Goal: Information Seeking & Learning: Learn about a topic

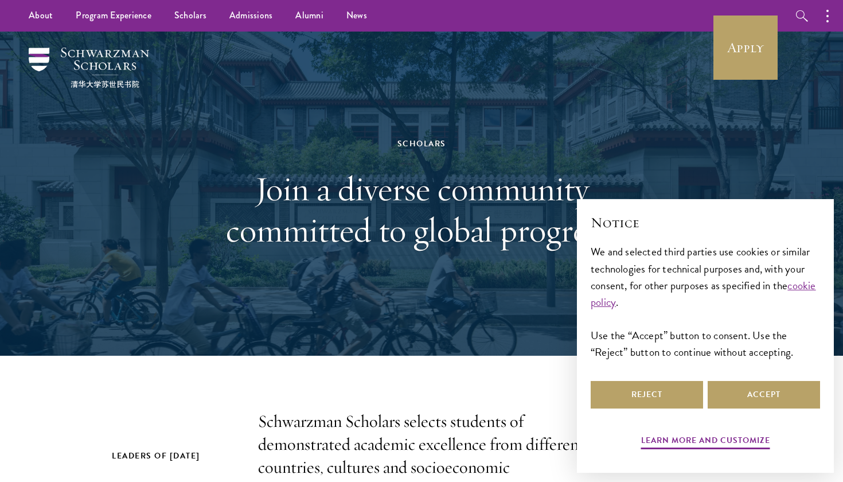
click at [421, 279] on div "Scholars Join a diverse community committed to global progress." at bounding box center [422, 193] width 396 height 229
click at [729, 388] on button "Accept" at bounding box center [764, 395] width 112 height 28
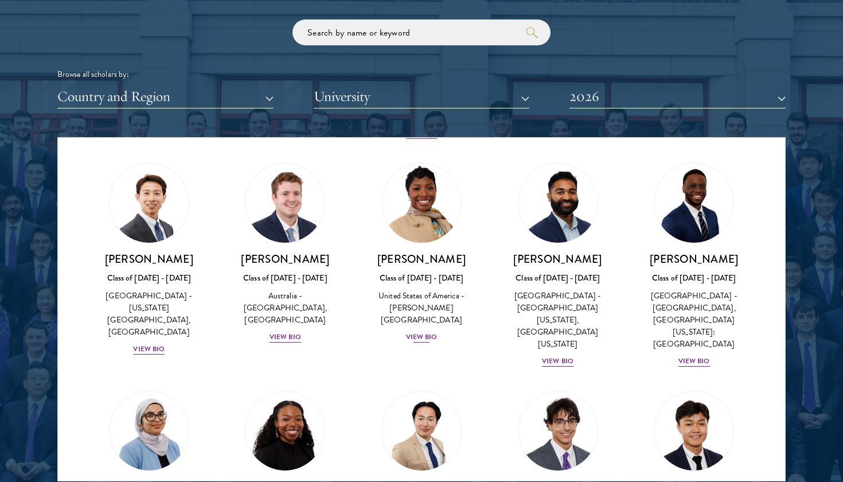
scroll to position [455, 0]
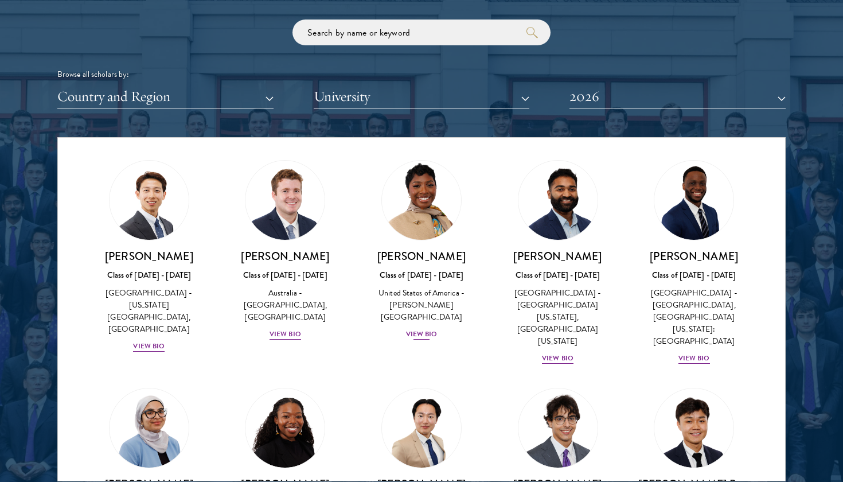
click at [427, 329] on div "View Bio" at bounding box center [422, 334] width 32 height 11
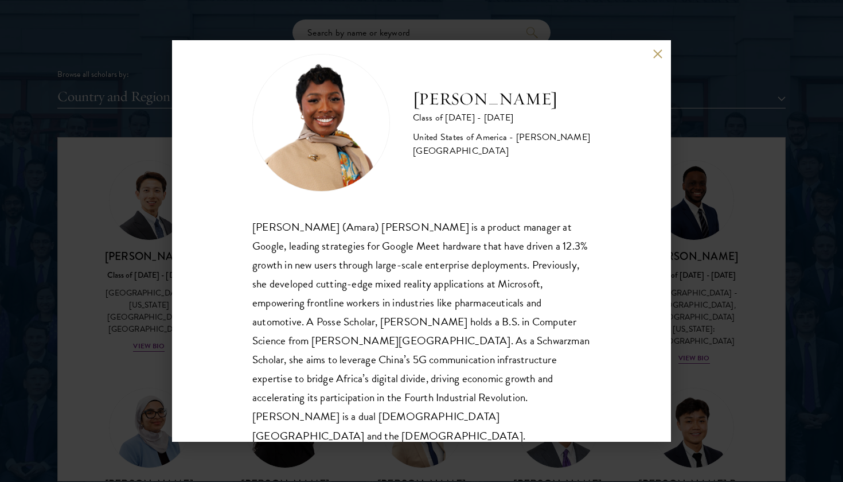
scroll to position [20, 0]
click at [733, 305] on div "[PERSON_NAME] Class of [DATE] - [DATE] [GEOGRAPHIC_DATA] - [PERSON_NAME][GEOGRA…" at bounding box center [421, 241] width 843 height 482
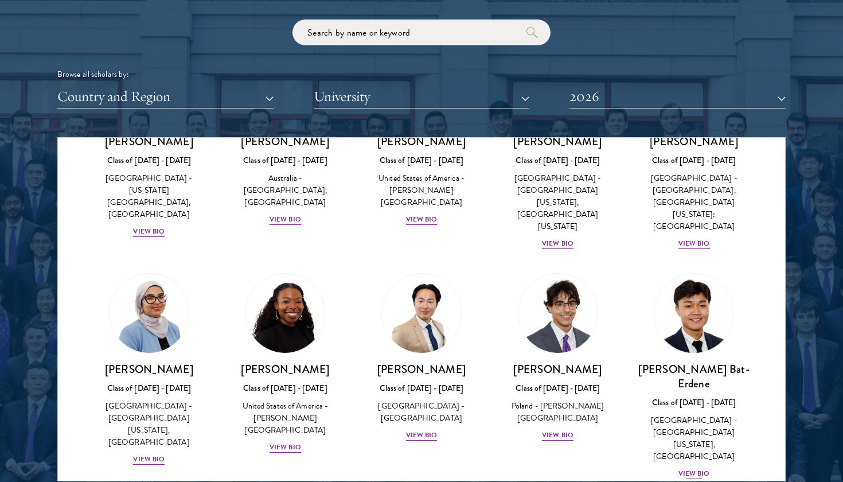
scroll to position [571, 0]
click at [414, 429] on div "View Bio" at bounding box center [422, 434] width 32 height 11
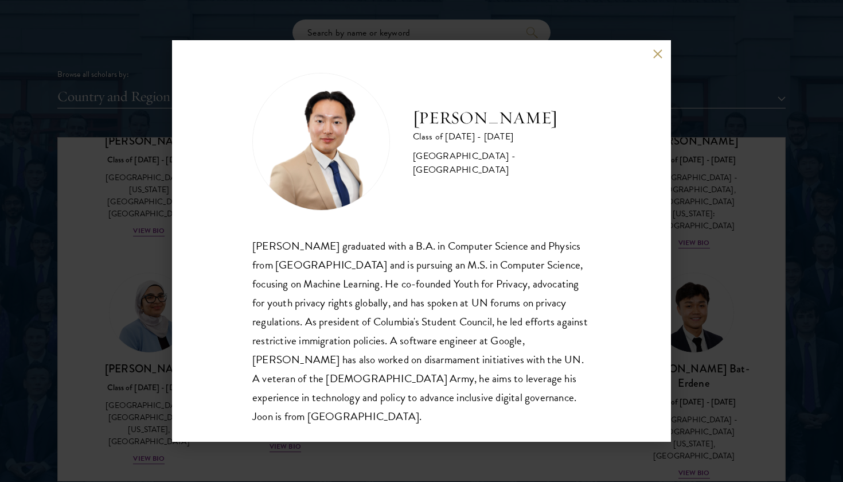
scroll to position [1, 0]
click at [701, 294] on div "[PERSON_NAME] Class of [DATE] - [DATE] [GEOGRAPHIC_DATA] - [GEOGRAPHIC_DATA] [P…" at bounding box center [421, 241] width 843 height 482
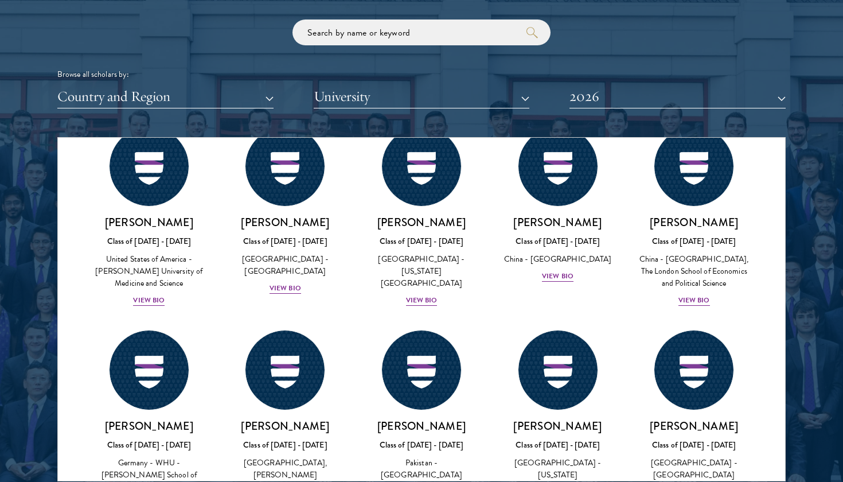
scroll to position [2093, 0]
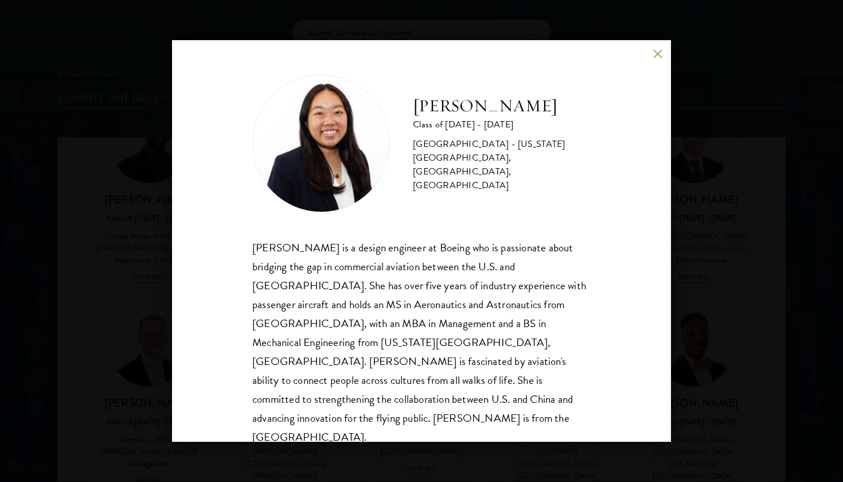
click at [699, 291] on div "[PERSON_NAME] Class of [DATE] - [DATE] [GEOGRAPHIC_DATA] - [US_STATE][GEOGRAPHI…" at bounding box center [421, 241] width 843 height 482
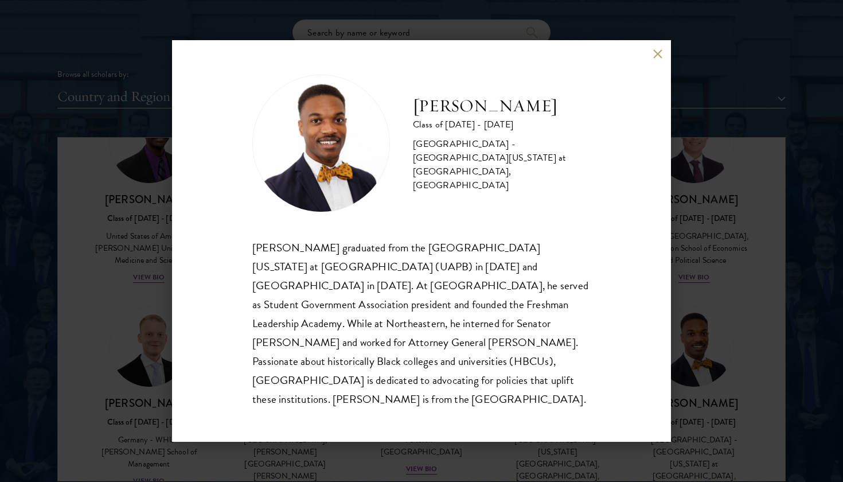
click at [696, 325] on div "[PERSON_NAME] Class of [DATE] - [DATE] [GEOGRAPHIC_DATA] - [GEOGRAPHIC_DATA][US…" at bounding box center [421, 241] width 843 height 482
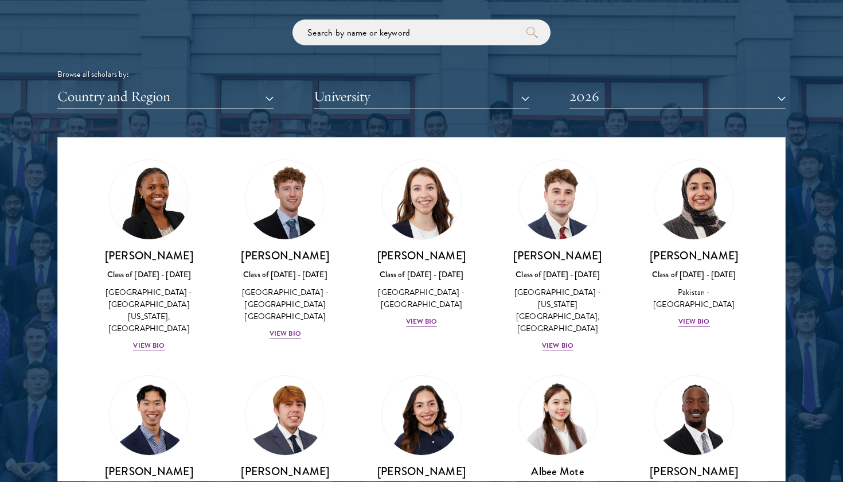
scroll to position [3759, 0]
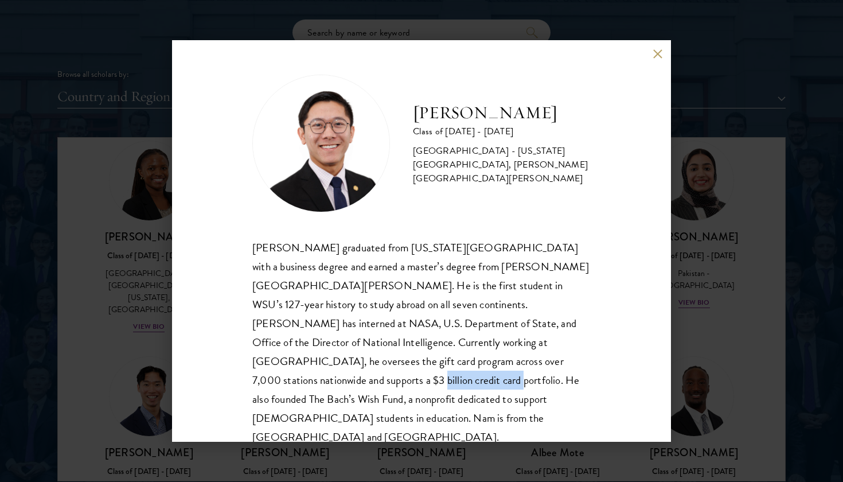
drag, startPoint x: 508, startPoint y: 362, endPoint x: 273, endPoint y: 381, distance: 235.9
click at [273, 381] on div "[PERSON_NAME] graduated from [US_STATE][GEOGRAPHIC_DATA] with a business degree…" at bounding box center [421, 342] width 338 height 209
copy div "The [PERSON_NAME] Wish Fund"
click at [706, 368] on div "[PERSON_NAME] Class of [DATE] - [DATE] [GEOGRAPHIC_DATA] - [US_STATE][GEOGRAPHI…" at bounding box center [421, 241] width 843 height 482
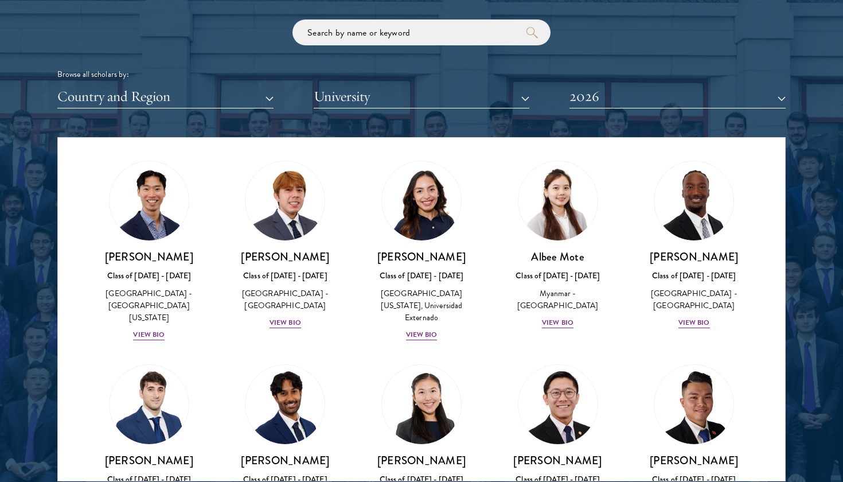
scroll to position [3982, 0]
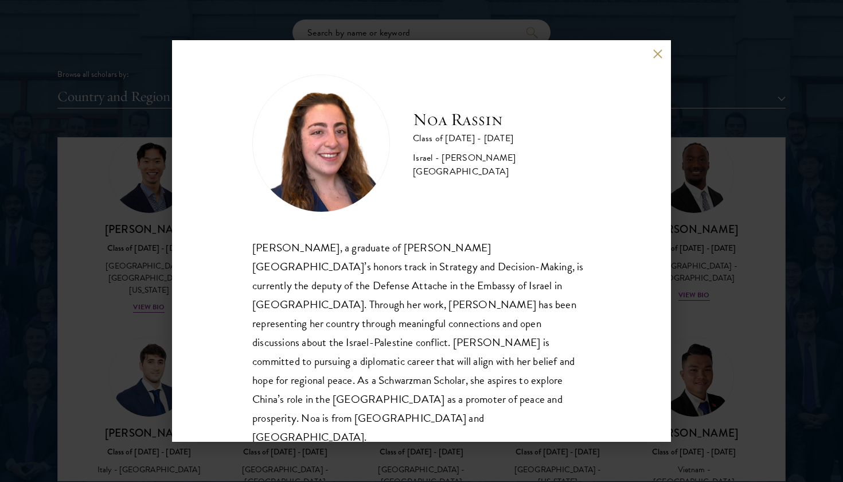
click at [720, 343] on div "[PERSON_NAME] Class of [DATE] - [DATE] Israel - [PERSON_NAME][GEOGRAPHIC_DATA] …" at bounding box center [421, 241] width 843 height 482
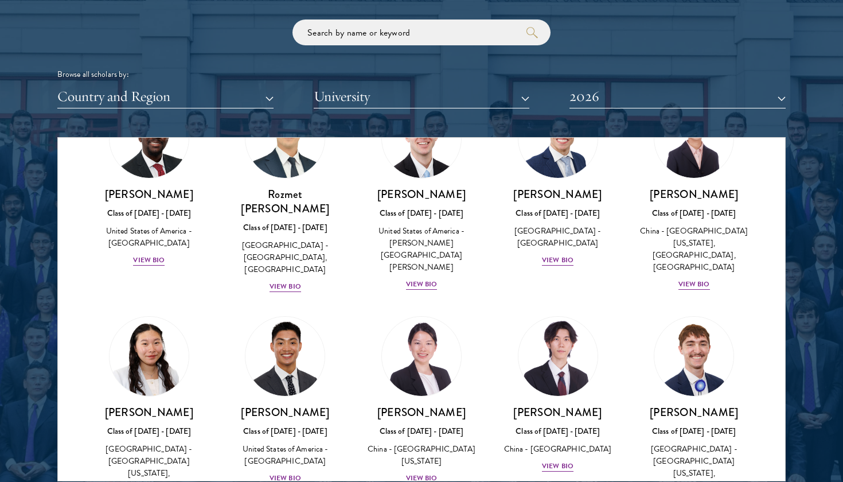
scroll to position [5287, 0]
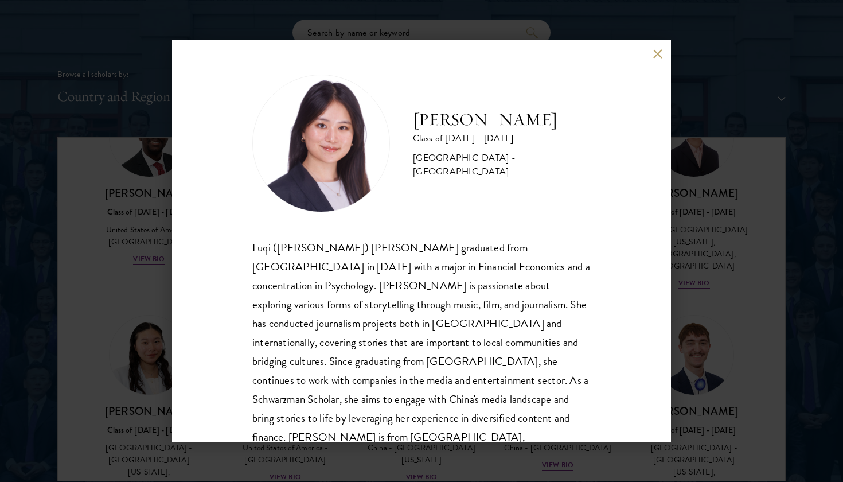
click at [709, 335] on div "[PERSON_NAME] Class of [DATE] - [DATE] [GEOGRAPHIC_DATA] - [GEOGRAPHIC_DATA] Lu…" at bounding box center [421, 241] width 843 height 482
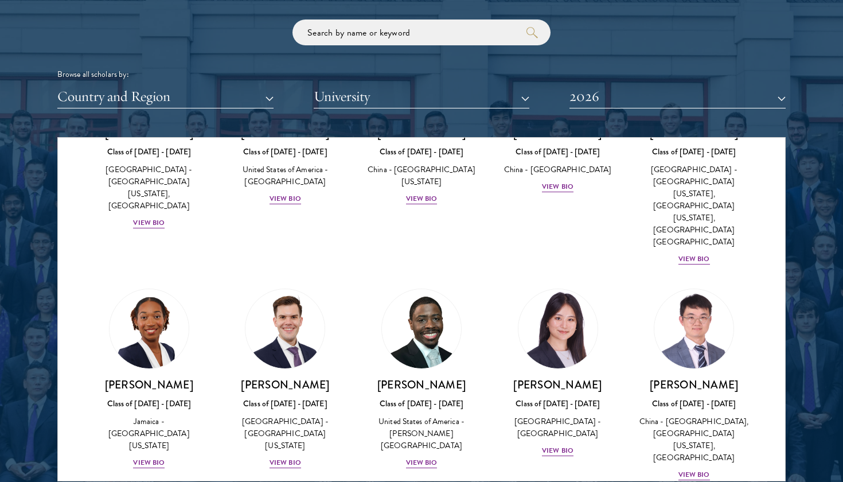
scroll to position [5565, 0]
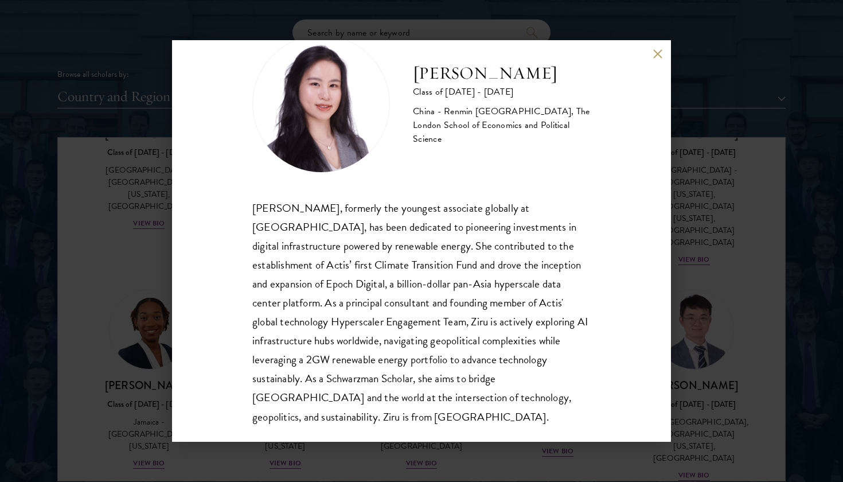
scroll to position [39, 0]
click at [705, 276] on div "[PERSON_NAME] Class of [DATE] - [DATE] [GEOGRAPHIC_DATA] - Renmin [GEOGRAPHIC_D…" at bounding box center [421, 241] width 843 height 482
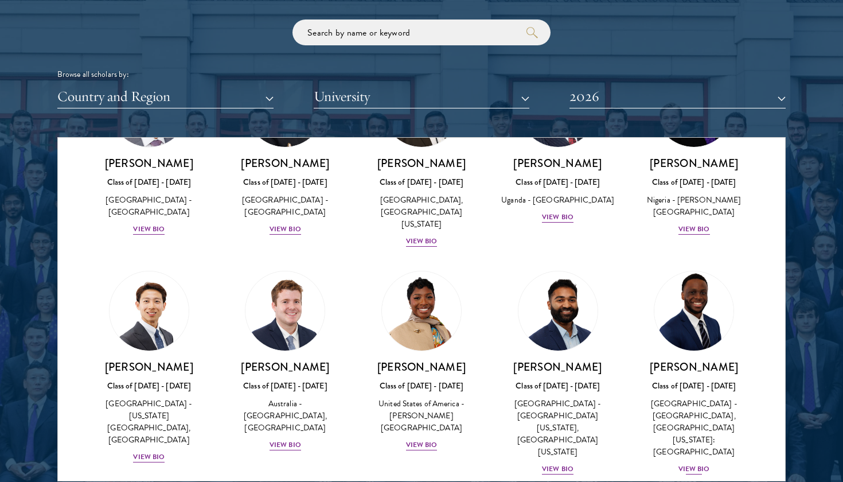
scroll to position [342, 0]
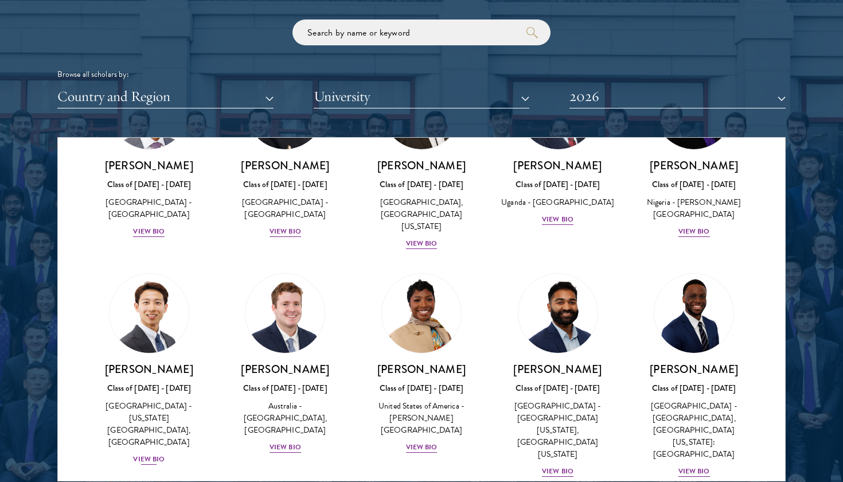
click at [139, 454] on div "View Bio" at bounding box center [149, 459] width 32 height 11
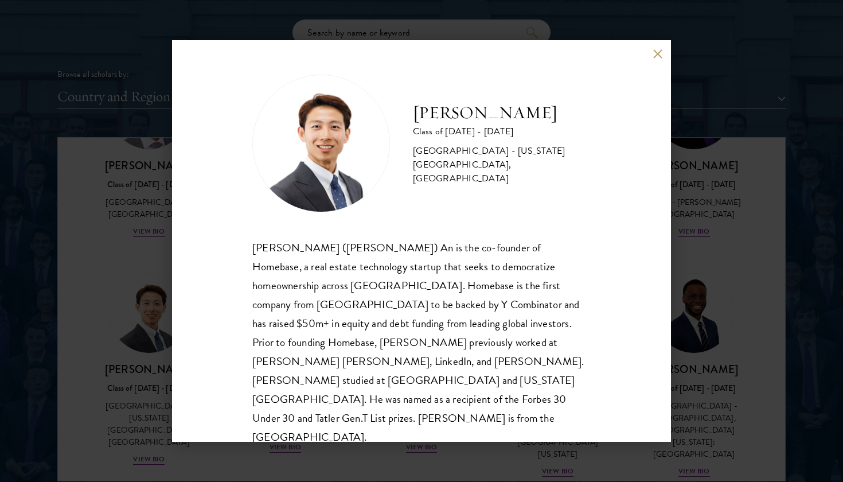
click at [364, 287] on div "[PERSON_NAME] ([PERSON_NAME]) An is the co-founder of Homebase, a real estate t…" at bounding box center [421, 342] width 338 height 209
click at [485, 381] on div "[PERSON_NAME] ([PERSON_NAME]) An is the co-founder of Homebase, a real estate t…" at bounding box center [421, 342] width 338 height 209
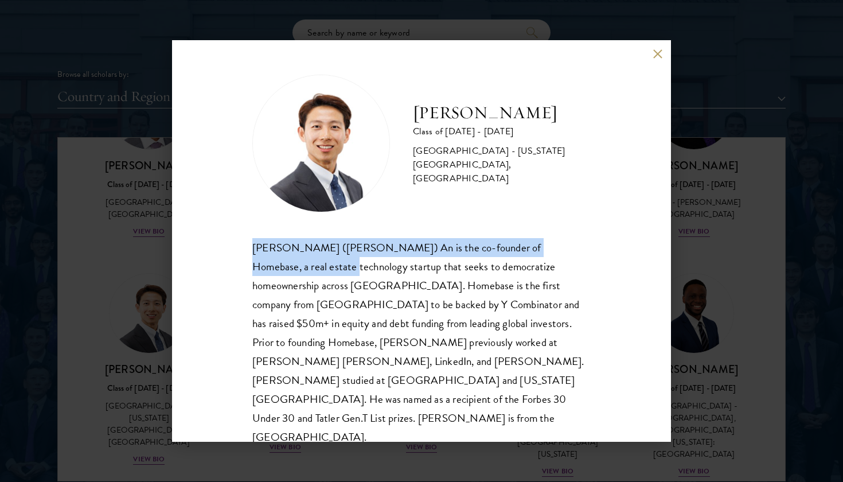
drag, startPoint x: 244, startPoint y: 253, endPoint x: 298, endPoint y: 272, distance: 57.3
click at [298, 272] on div "[PERSON_NAME] Class of [DATE] - [DATE] [GEOGRAPHIC_DATA] - [US_STATE][GEOGRAPHI…" at bounding box center [421, 240] width 499 height 401
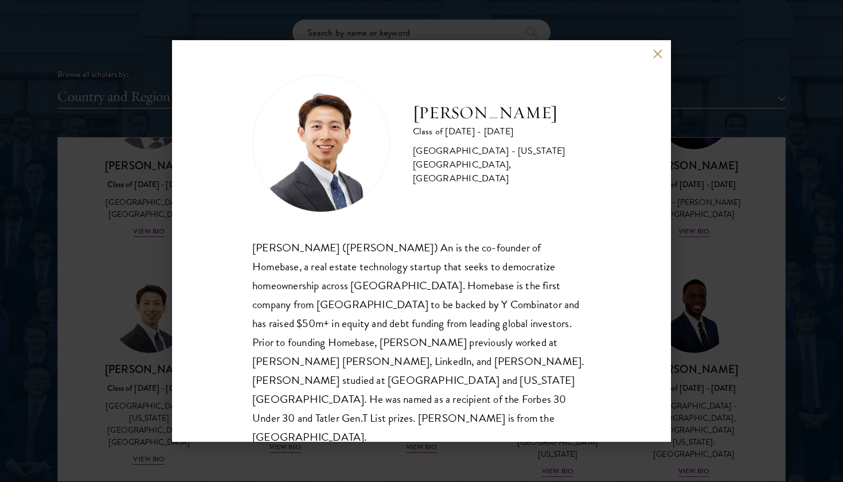
drag, startPoint x: 503, startPoint y: 132, endPoint x: 498, endPoint y: 136, distance: 6.5
click at [498, 136] on div "Class of [DATE] - [DATE]" at bounding box center [502, 131] width 178 height 14
click at [137, 342] on div "[PERSON_NAME] Class of [DATE] - [DATE] [GEOGRAPHIC_DATA] - [US_STATE][GEOGRAPHI…" at bounding box center [421, 241] width 843 height 482
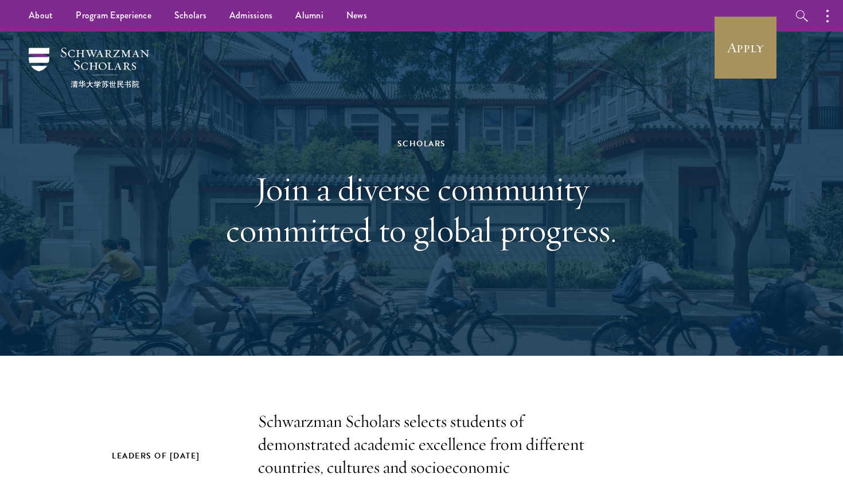
click at [735, 61] on link "Apply" at bounding box center [745, 47] width 64 height 64
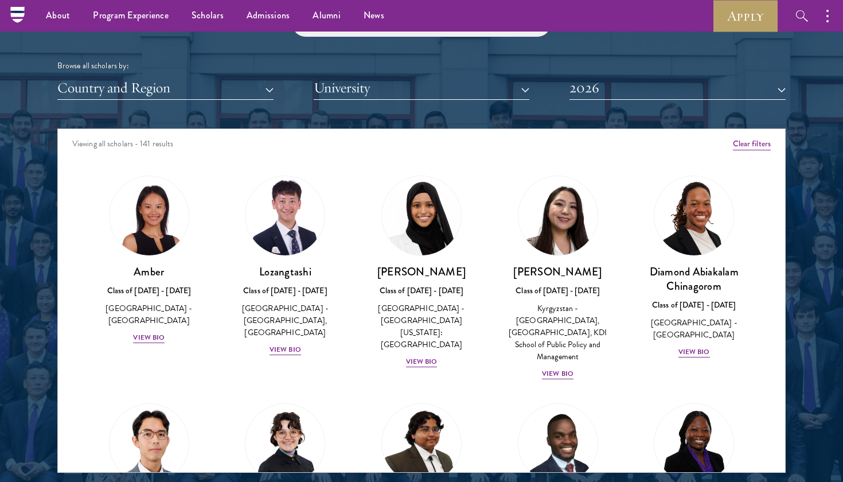
scroll to position [1340, 0]
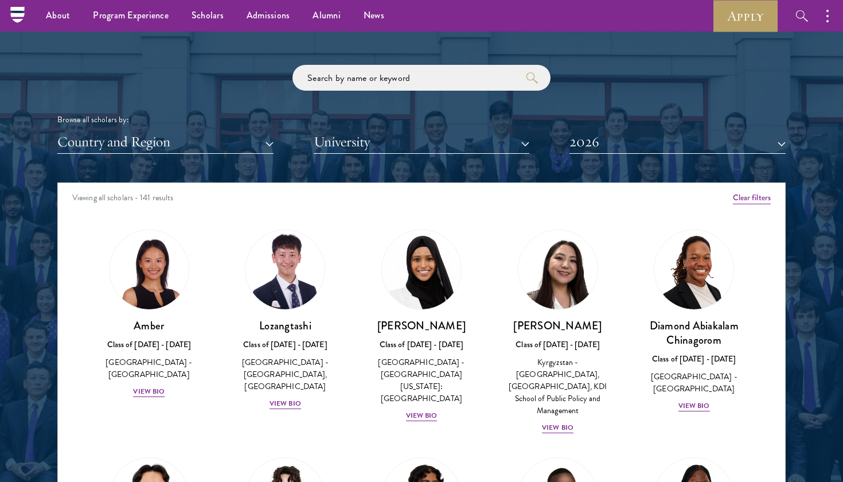
click at [241, 139] on button "Country and Region" at bounding box center [165, 142] width 216 height 24
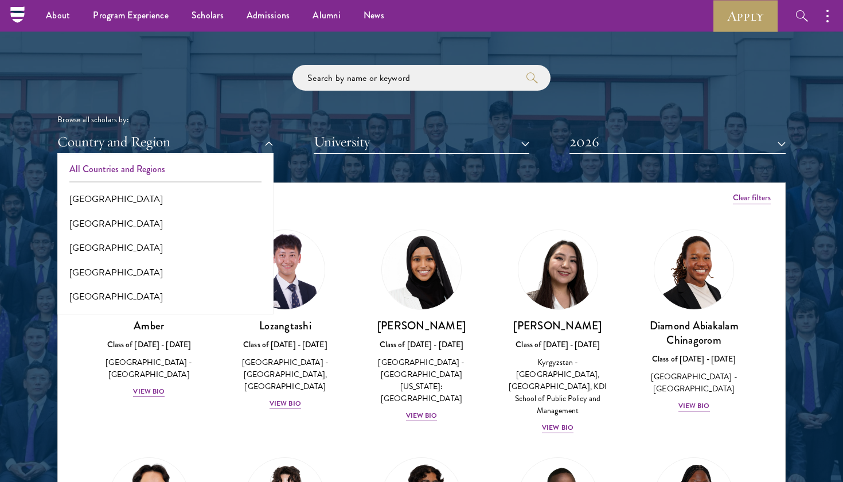
click at [190, 169] on button "All Countries and Regions" at bounding box center [165, 169] width 209 height 24
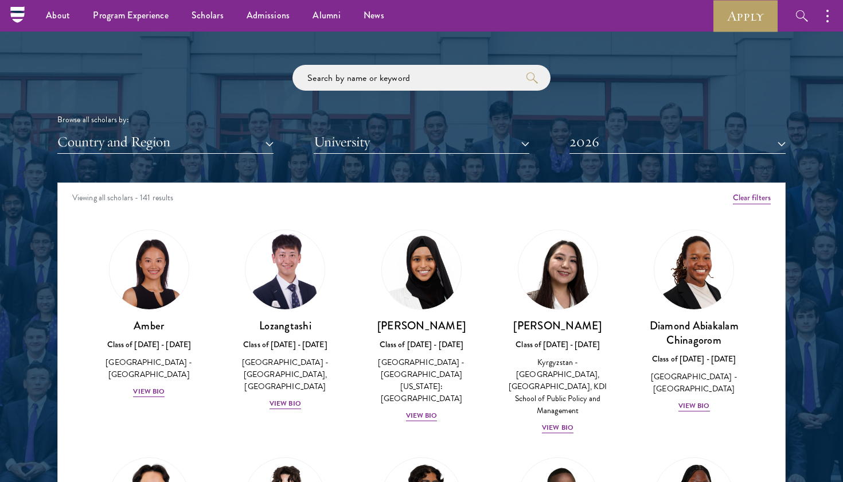
click at [402, 139] on button "University" at bounding box center [422, 142] width 216 height 24
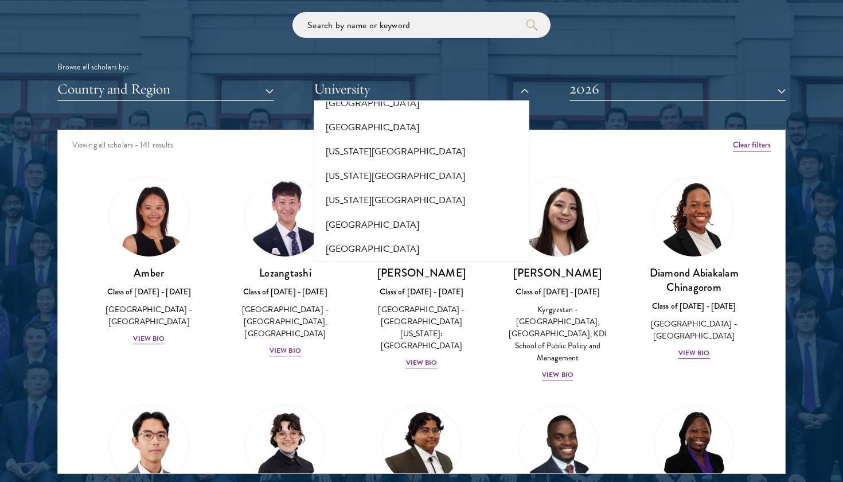
scroll to position [1395, 0]
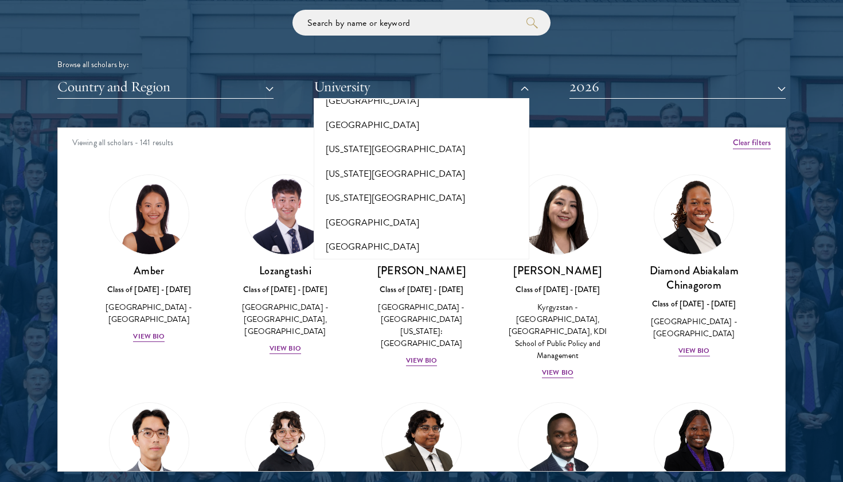
click at [602, 87] on button "2026" at bounding box center [677, 87] width 216 height 24
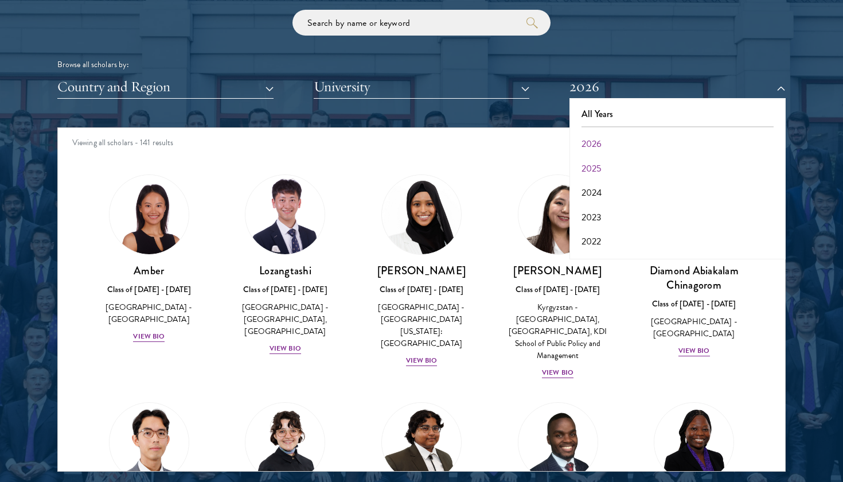
click at [599, 158] on button "2025" at bounding box center [677, 169] width 209 height 24
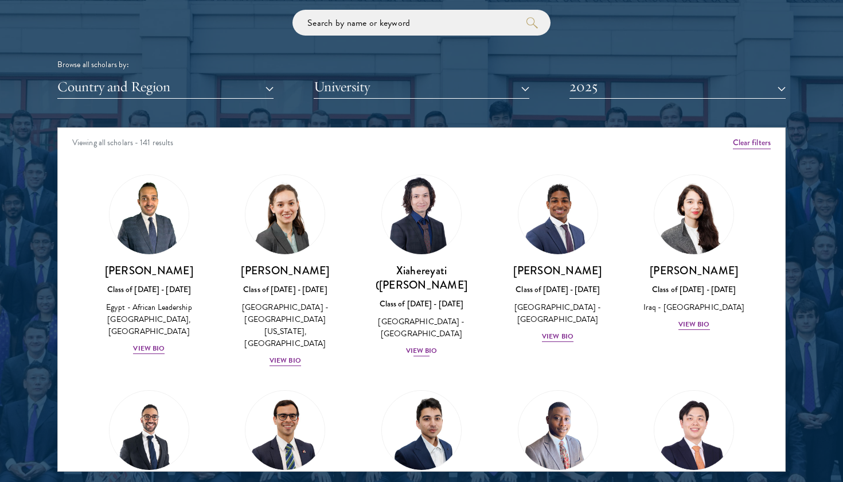
click at [429, 345] on div "View Bio" at bounding box center [422, 350] width 32 height 11
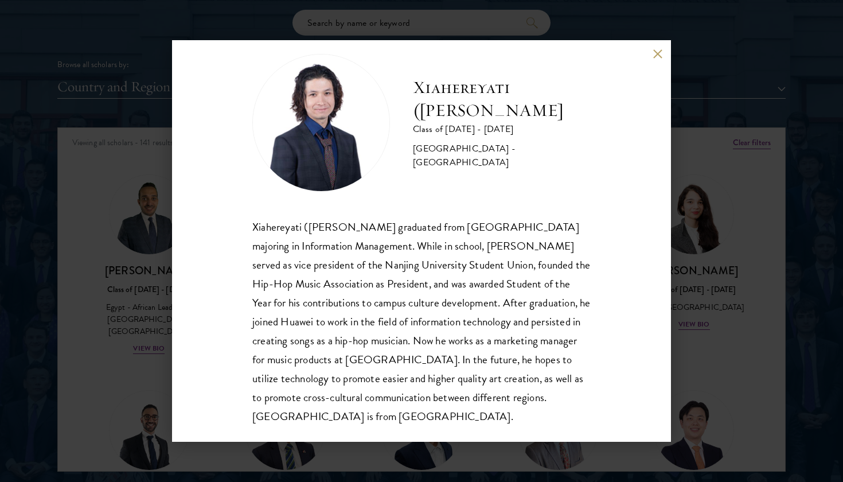
scroll to position [20, 0]
click at [680, 345] on div "Xiahereyati ([PERSON_NAME]) Ainiwaner Class of [DATE] - [DATE] [GEOGRAPHIC_DATA…" at bounding box center [421, 241] width 843 height 482
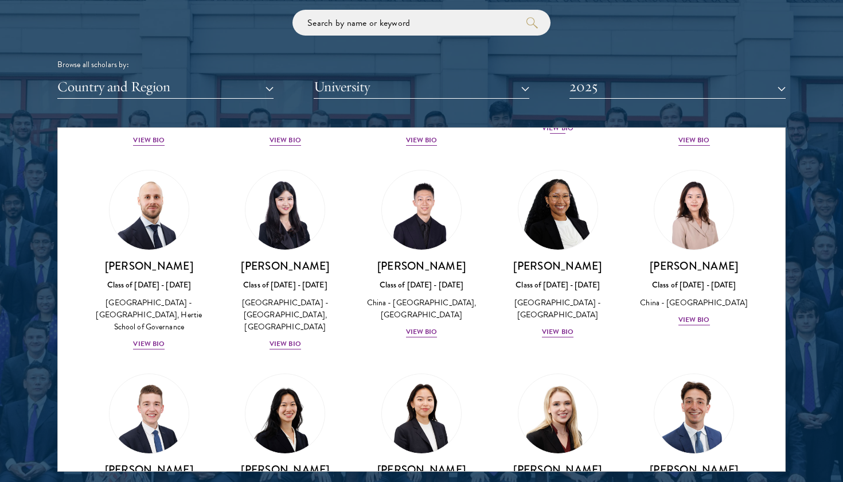
scroll to position [1722, 0]
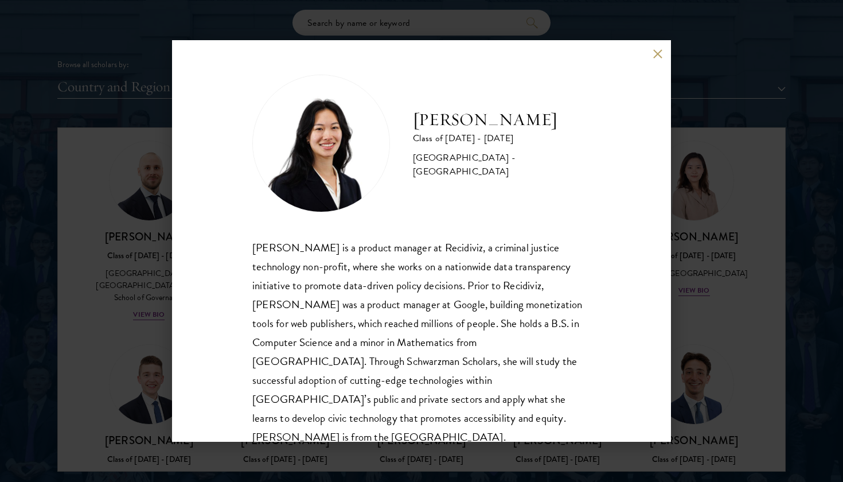
click at [166, 319] on div "[PERSON_NAME] Class of [DATE] - [DATE] [GEOGRAPHIC_DATA] - [GEOGRAPHIC_DATA] [P…" at bounding box center [421, 241] width 843 height 482
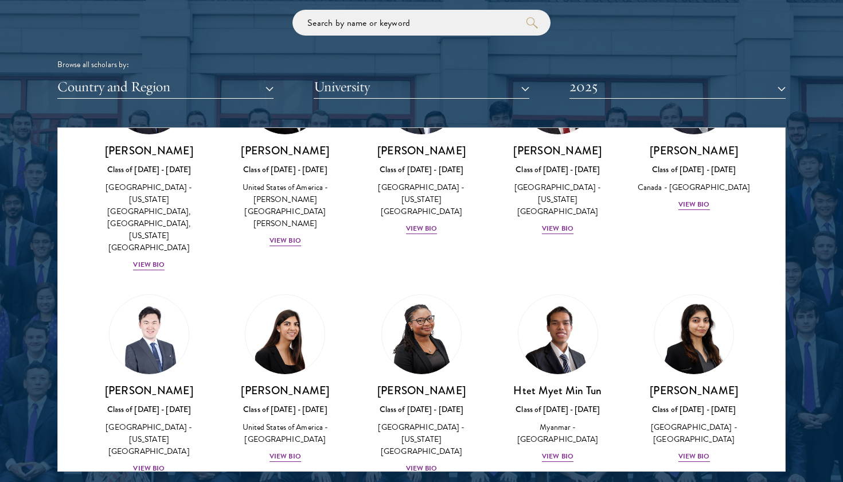
scroll to position [3105, 0]
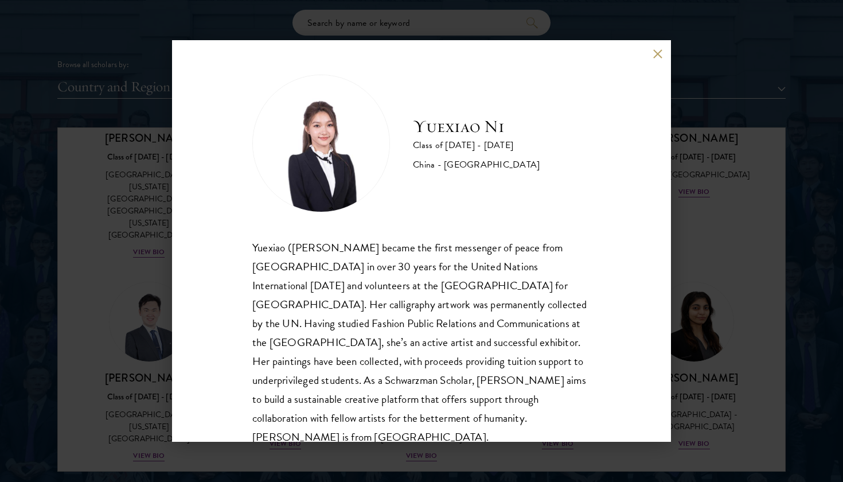
click at [694, 353] on div "Yuexiao Ni Class of [DATE] - [DATE] [GEOGRAPHIC_DATA] - [GEOGRAPHIC_DATA] Yuexi…" at bounding box center [421, 241] width 843 height 482
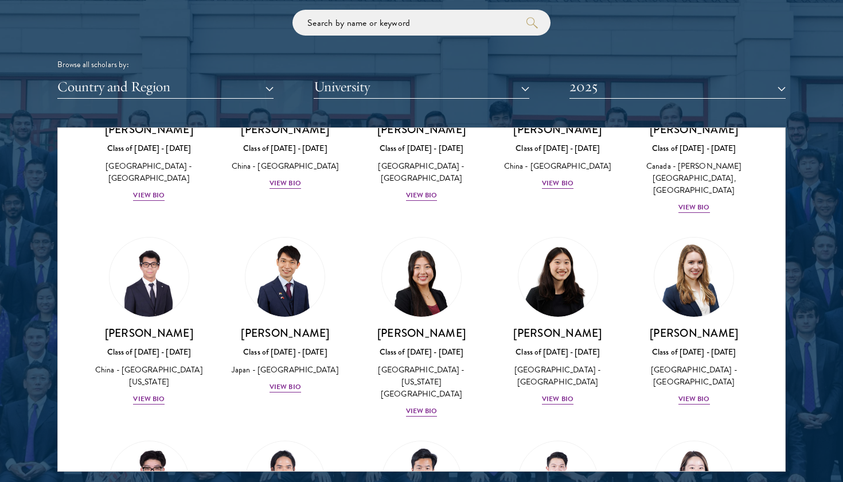
scroll to position [5456, 0]
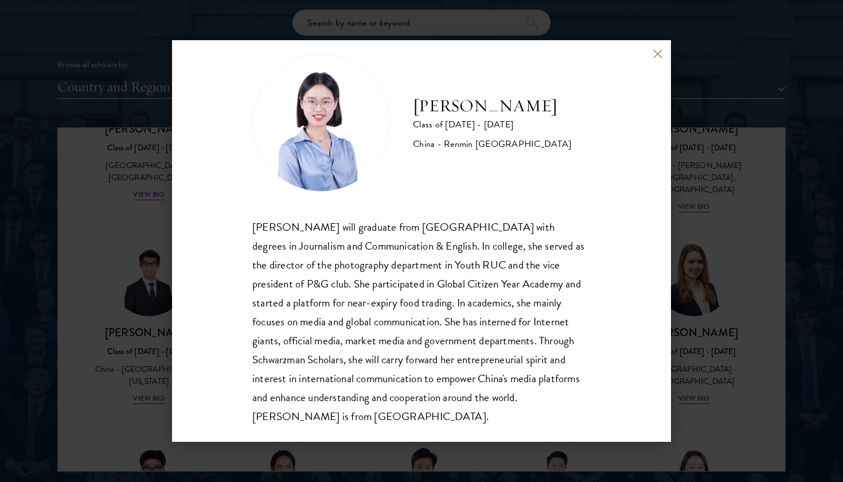
scroll to position [20, 0]
click at [689, 339] on div "[PERSON_NAME] Class of [DATE] - [DATE] [GEOGRAPHIC_DATA] - Renmin [GEOGRAPHIC_D…" at bounding box center [421, 241] width 843 height 482
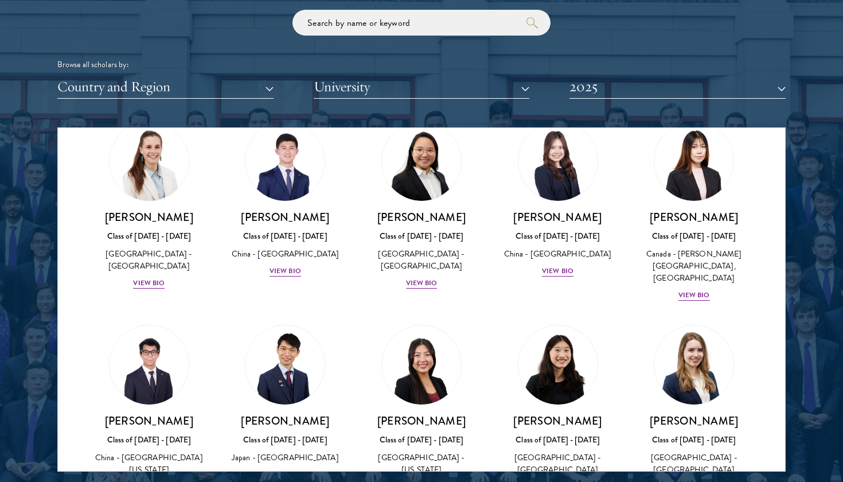
scroll to position [5367, 0]
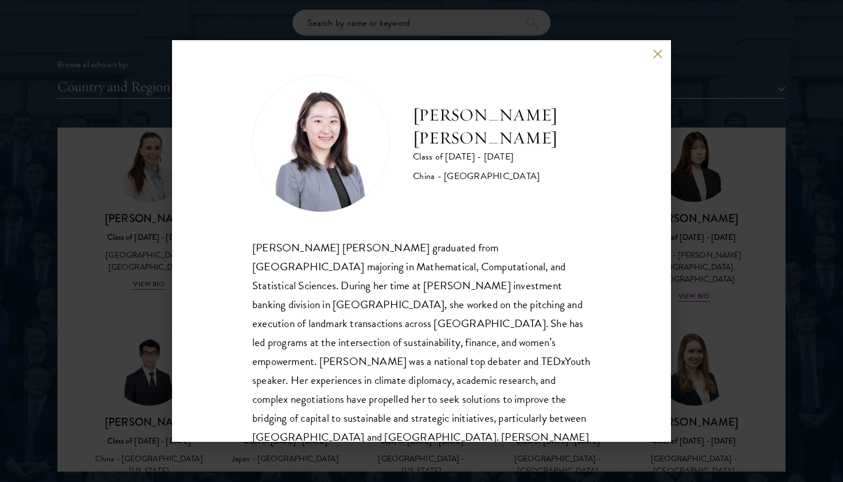
click at [708, 364] on div "[PERSON_NAME] [PERSON_NAME] Class of [DATE] - [DATE] [GEOGRAPHIC_DATA] - [GEOGR…" at bounding box center [421, 241] width 843 height 482
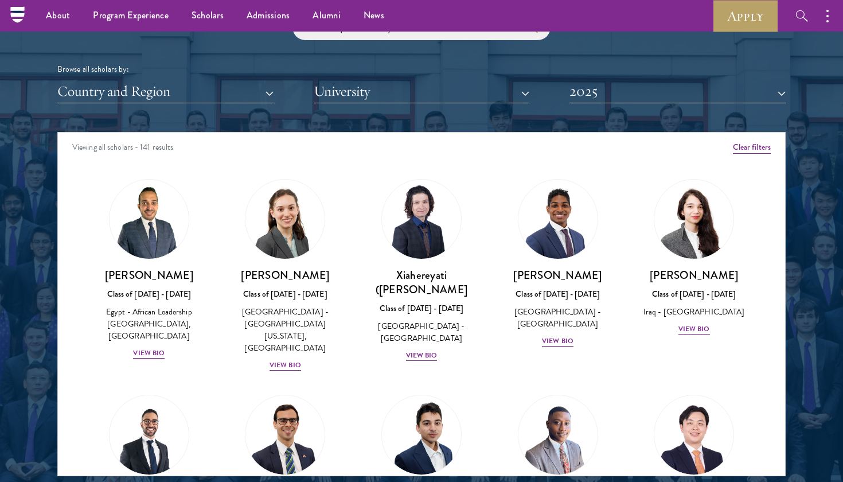
scroll to position [1374, 0]
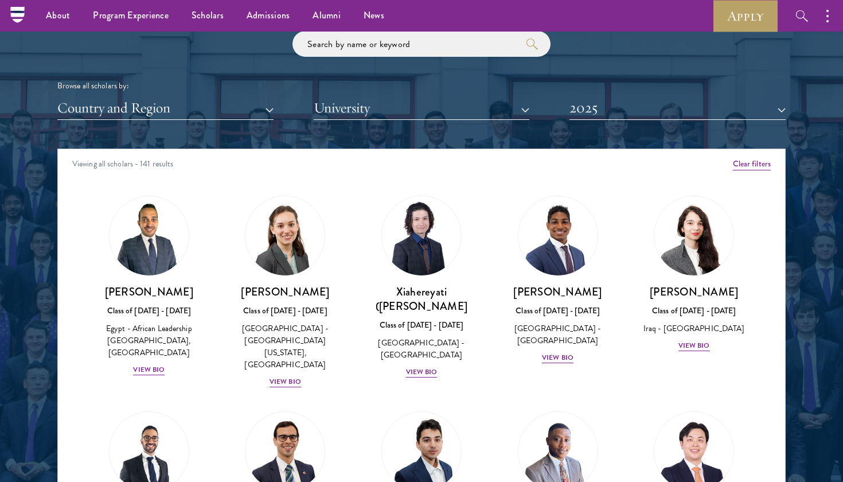
click at [608, 99] on button "2025" at bounding box center [677, 108] width 216 height 24
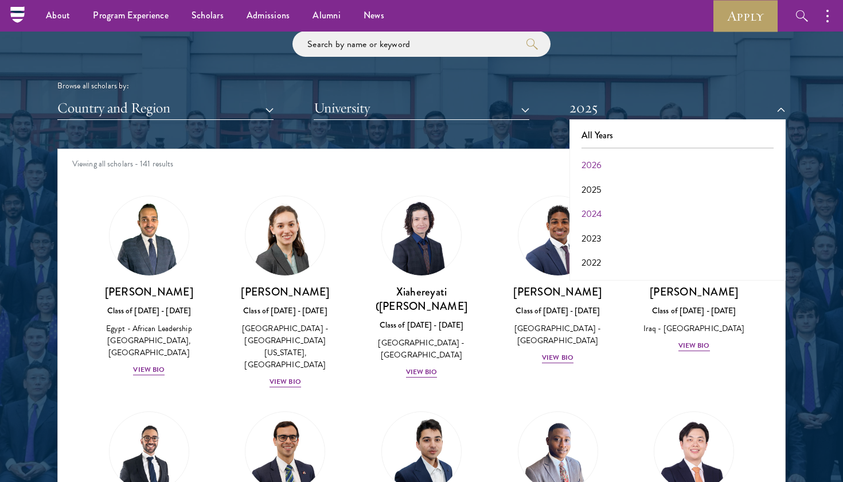
click at [593, 218] on button "2024" at bounding box center [677, 214] width 209 height 24
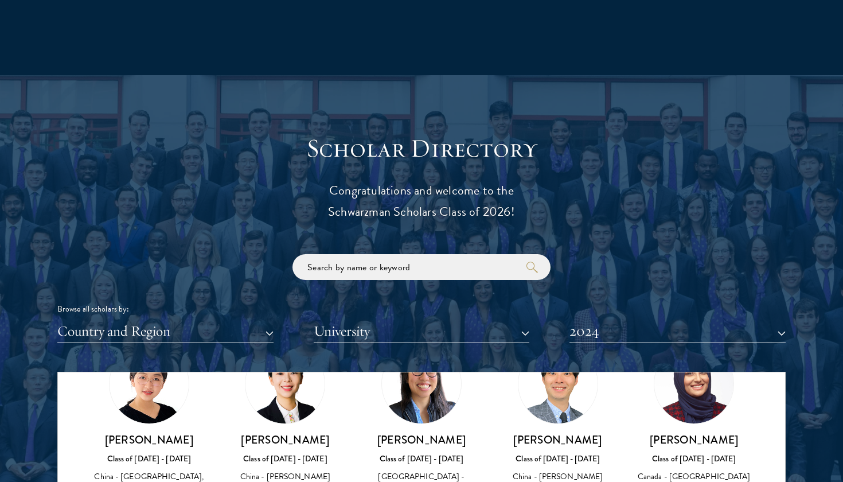
scroll to position [1165, 0]
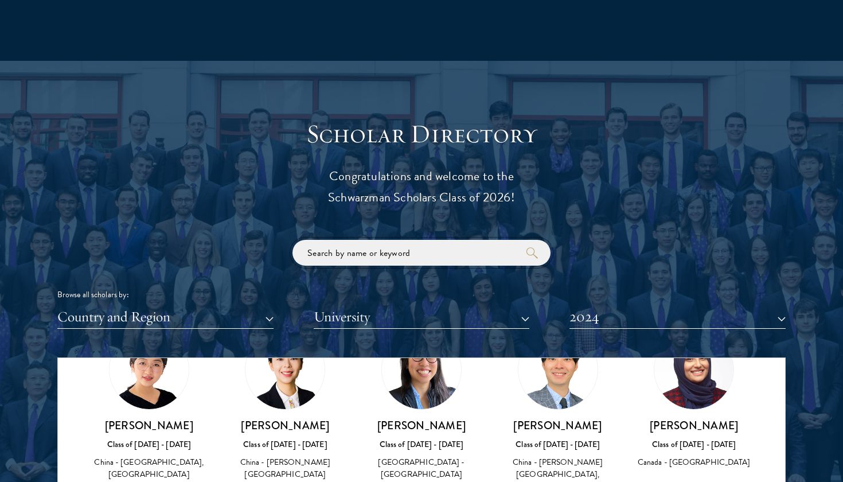
click at [430, 255] on input "search" at bounding box center [421, 253] width 258 height 26
click button "submit" at bounding box center [0, 0] width 0 height 0
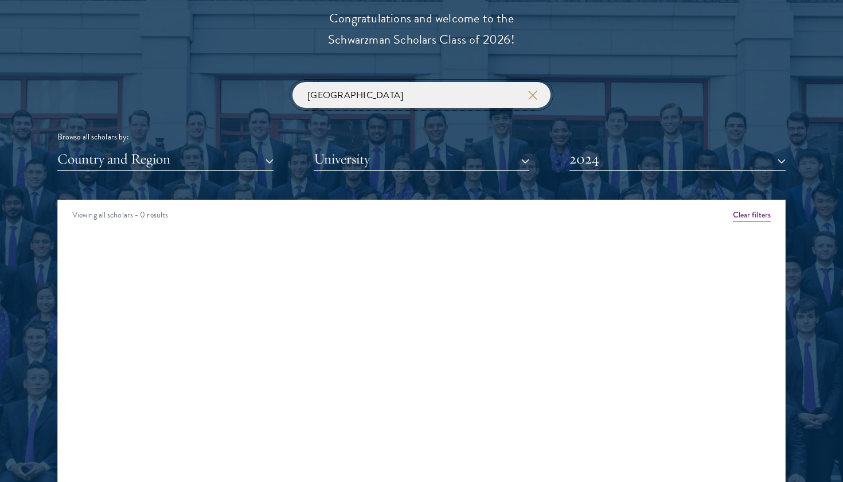
scroll to position [1323, 0]
click button "submit" at bounding box center [0, 0] width 0 height 0
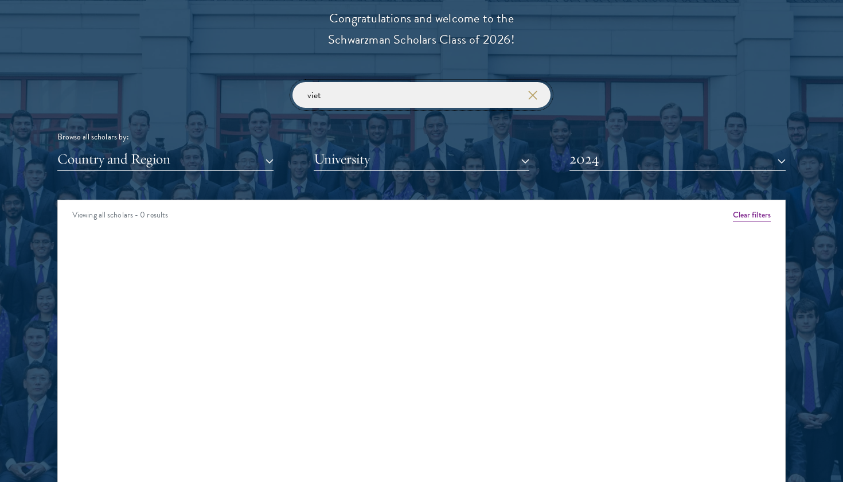
click button "submit" at bounding box center [0, 0] width 0 height 0
type input "v"
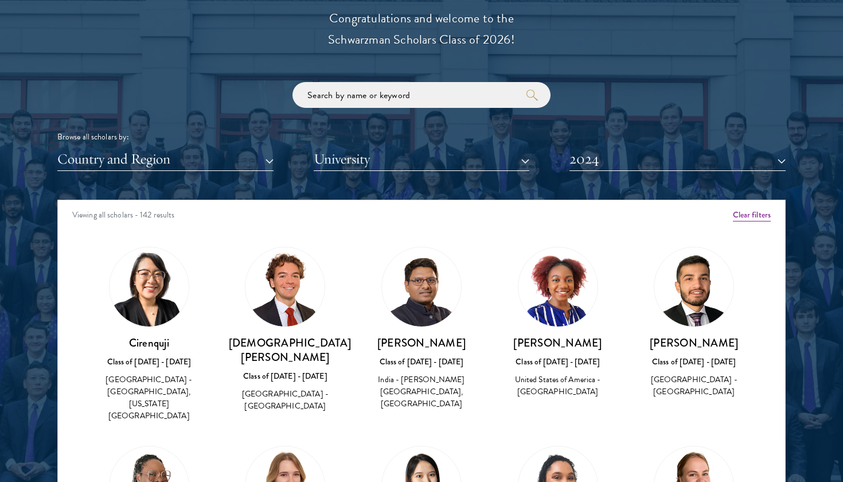
click at [501, 163] on button "University" at bounding box center [422, 159] width 216 height 24
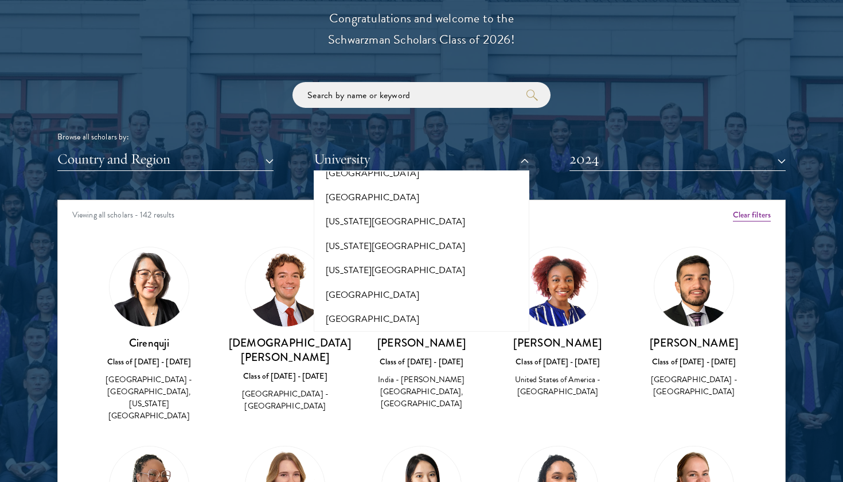
click at [614, 155] on button "2024" at bounding box center [677, 159] width 216 height 24
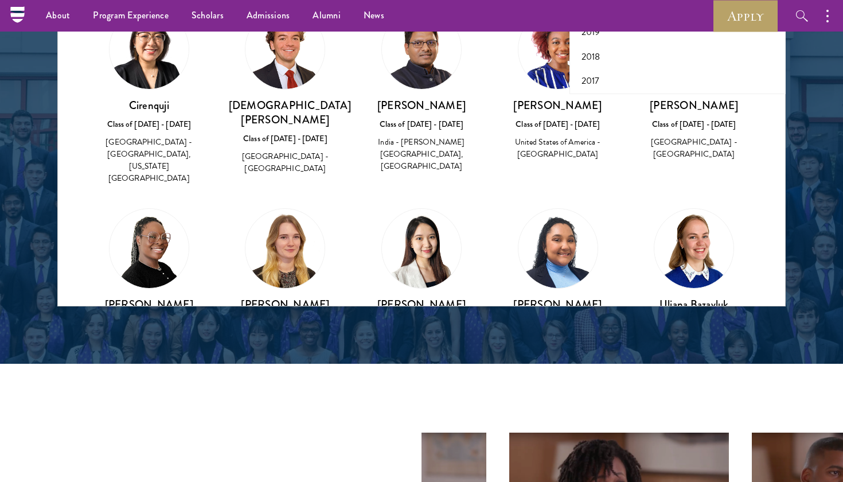
scroll to position [1537, 0]
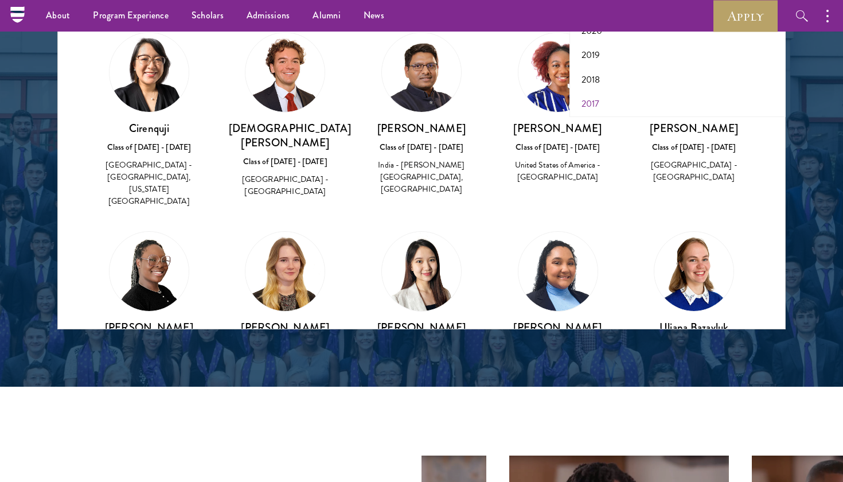
click at [596, 98] on button "2017" at bounding box center [677, 104] width 209 height 24
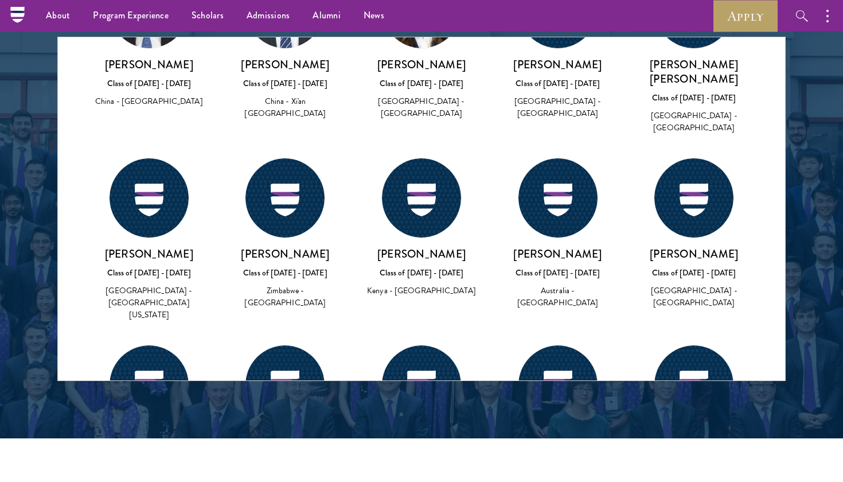
scroll to position [2259, 0]
